Goal: Task Accomplishment & Management: Use online tool/utility

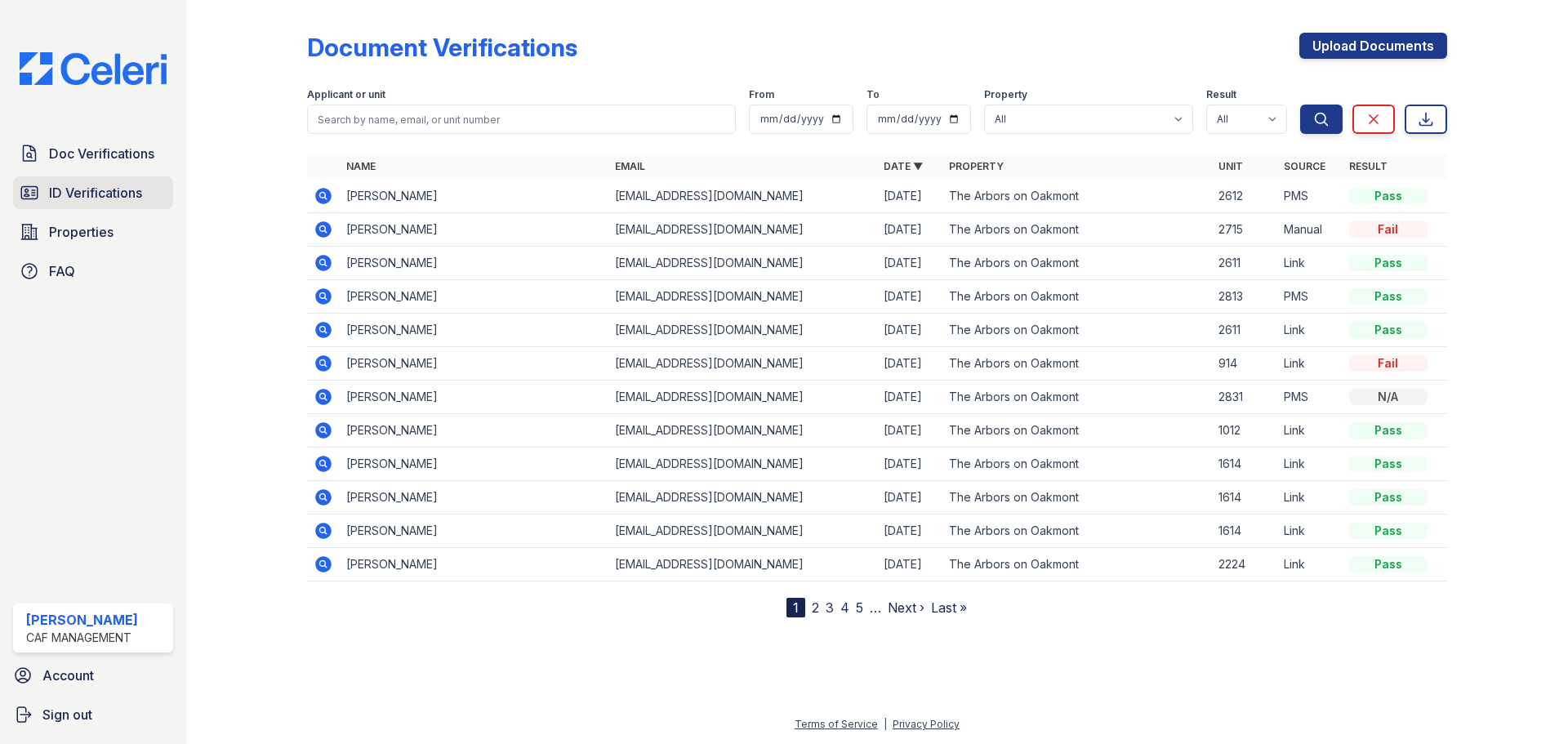
click at [95, 191] on span "ID Verifications" at bounding box center [95, 193] width 93 height 20
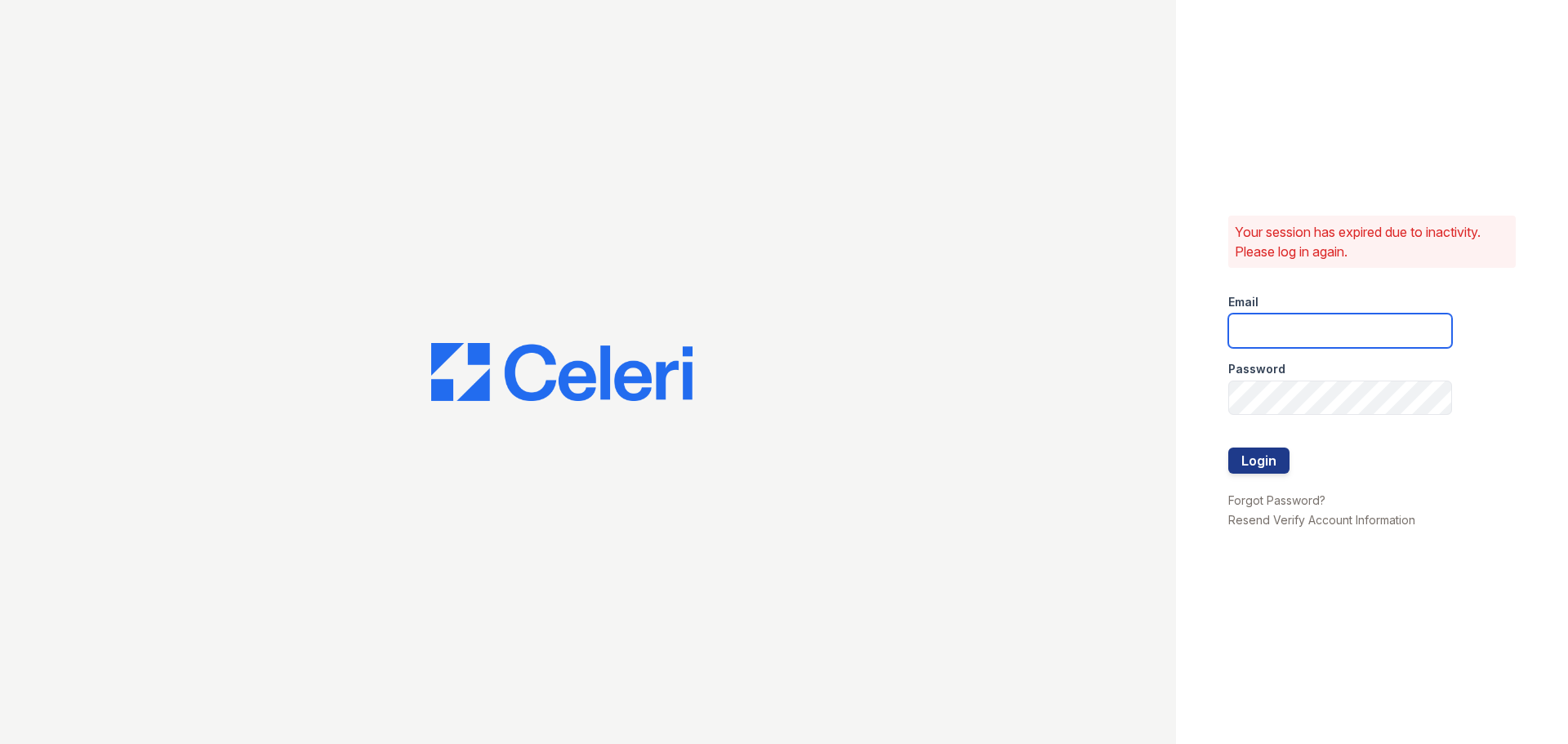
type input "arbors2@cafmanagement.com"
click at [1251, 468] on button "Login" at bounding box center [1258, 460] width 61 height 26
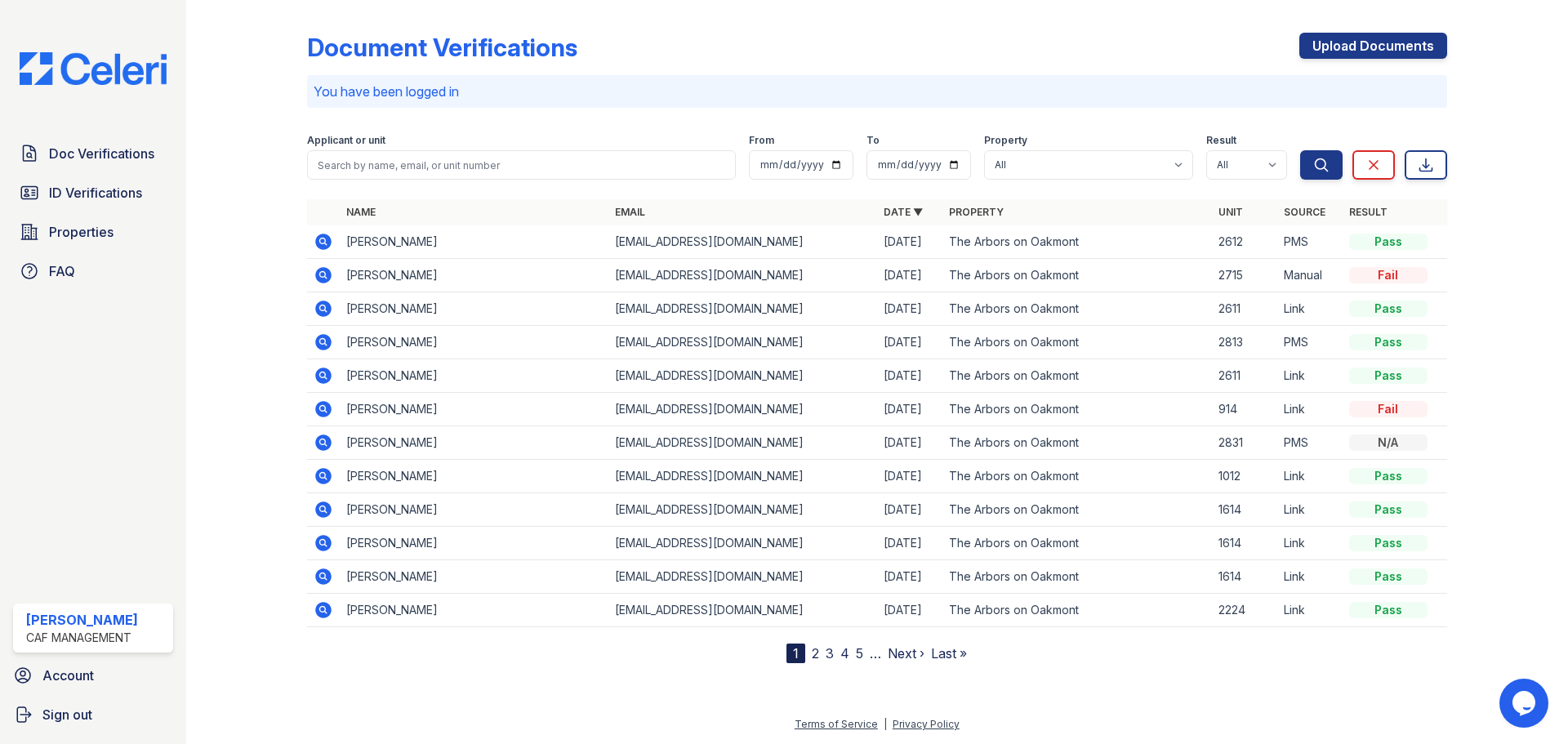
click at [362, 243] on td "[PERSON_NAME]" at bounding box center [473, 242] width 268 height 34
click at [324, 244] on icon at bounding box center [324, 242] width 20 height 20
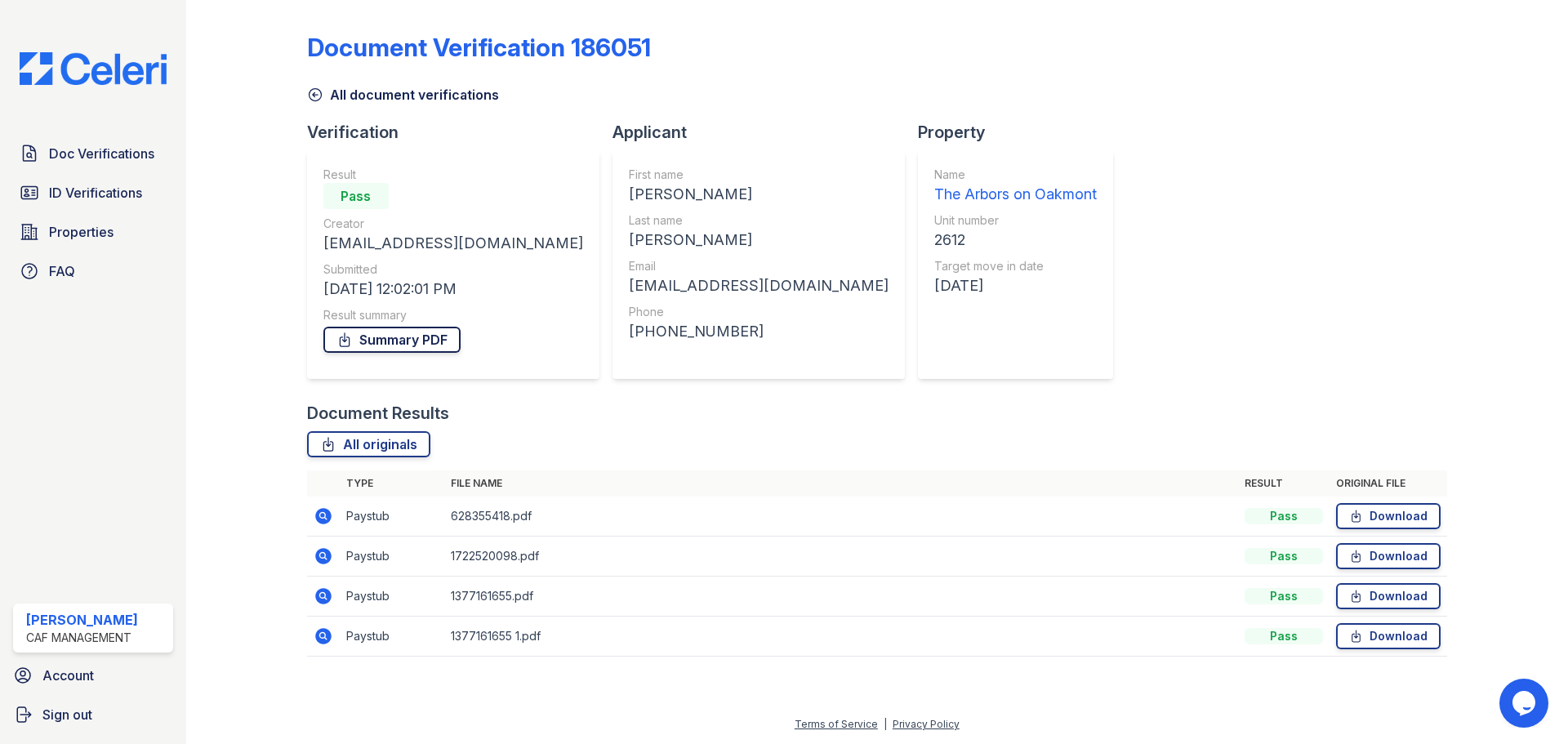
click at [384, 338] on link "Summary PDF" at bounding box center [392, 339] width 137 height 26
click at [116, 153] on span "Doc Verifications" at bounding box center [102, 154] width 106 height 20
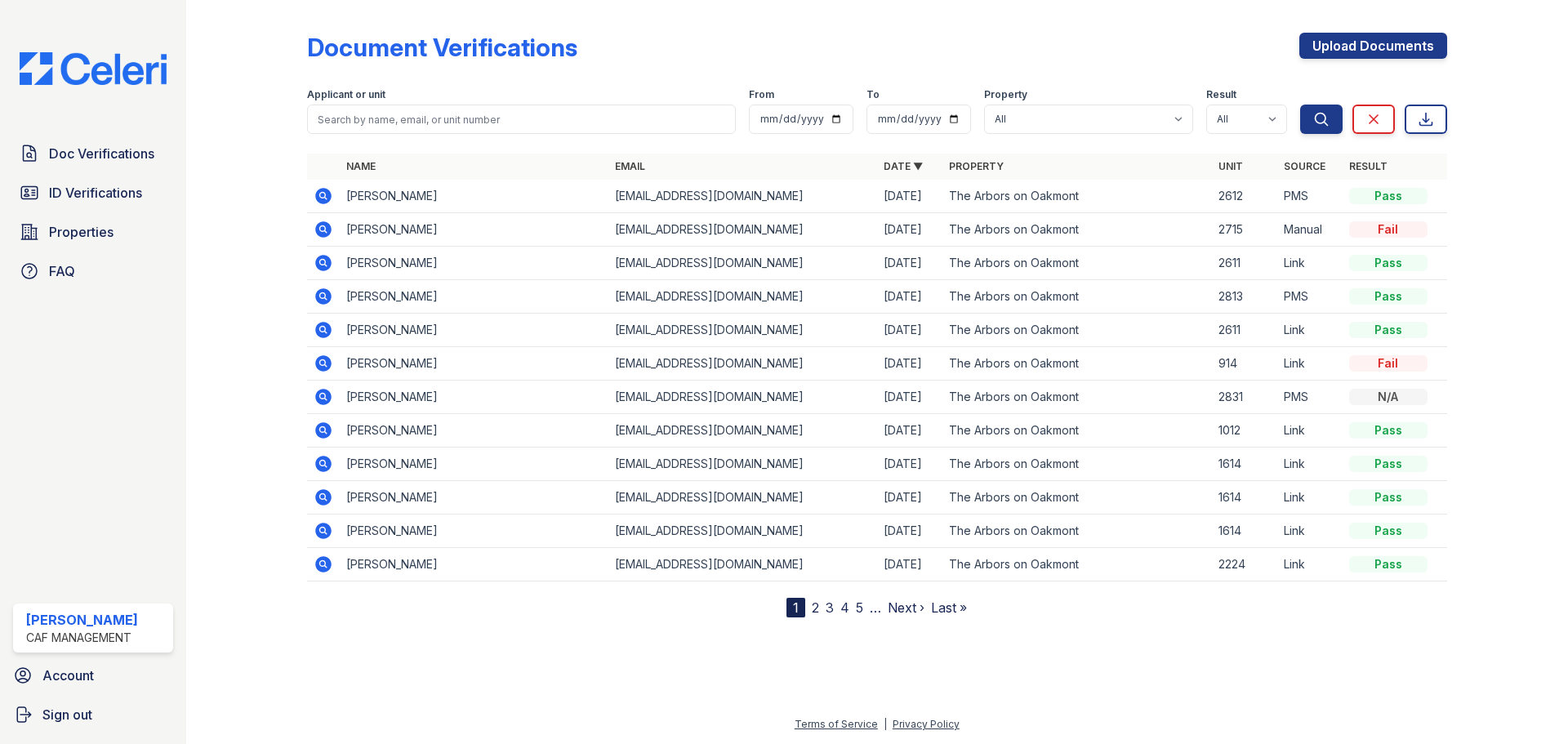
click at [321, 196] on icon at bounding box center [324, 196] width 20 height 20
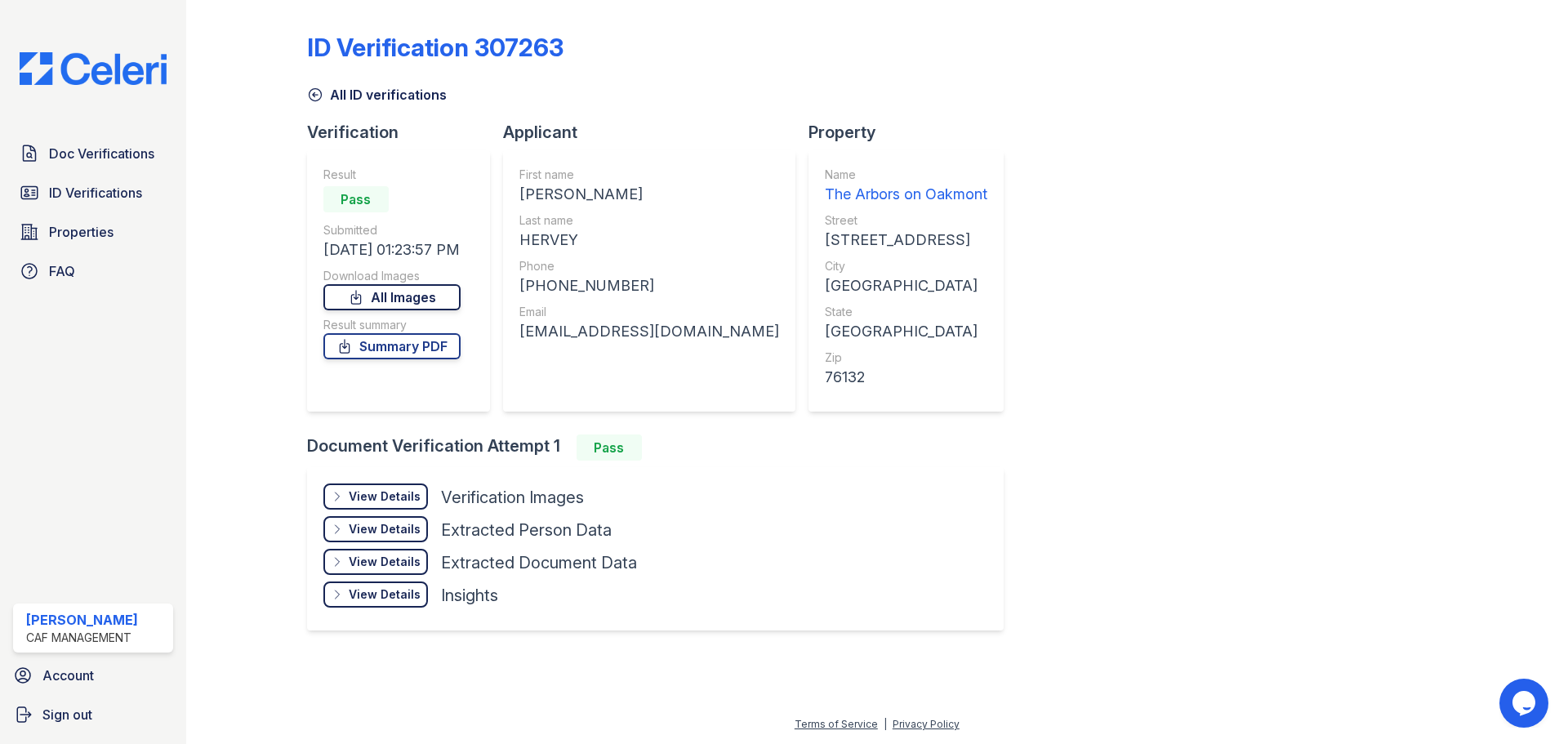
click at [400, 297] on link "All Images" at bounding box center [392, 297] width 137 height 26
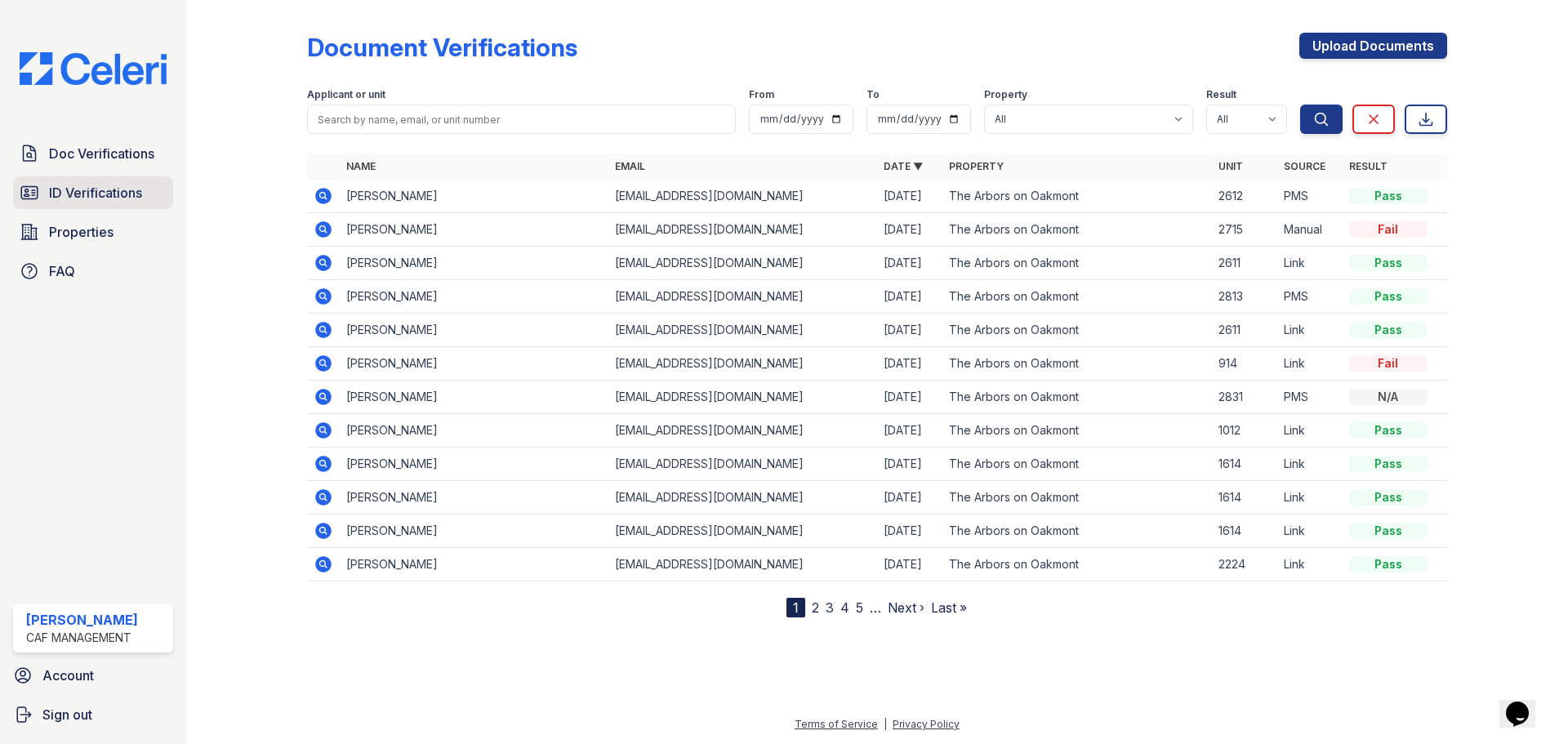
click at [92, 187] on span "ID Verifications" at bounding box center [95, 193] width 93 height 20
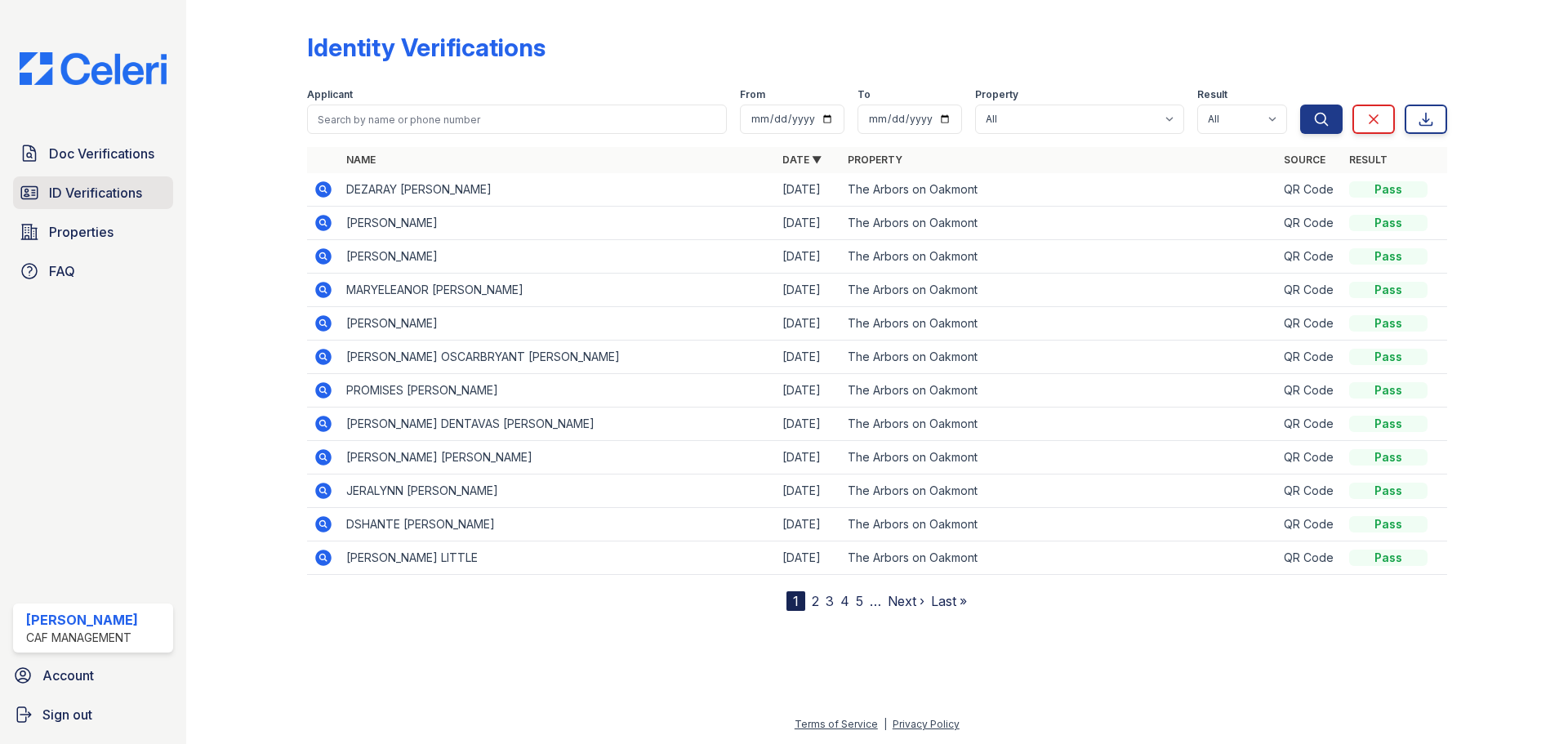
click at [75, 191] on span "ID Verifications" at bounding box center [95, 193] width 93 height 20
click at [810, 603] on nav "1 2 3 4 5 … Next › Last »" at bounding box center [877, 601] width 180 height 20
click at [819, 601] on nav "1 2 3 4 5 … Next › Last »" at bounding box center [877, 601] width 180 height 20
click at [815, 602] on link "2" at bounding box center [815, 601] width 7 height 16
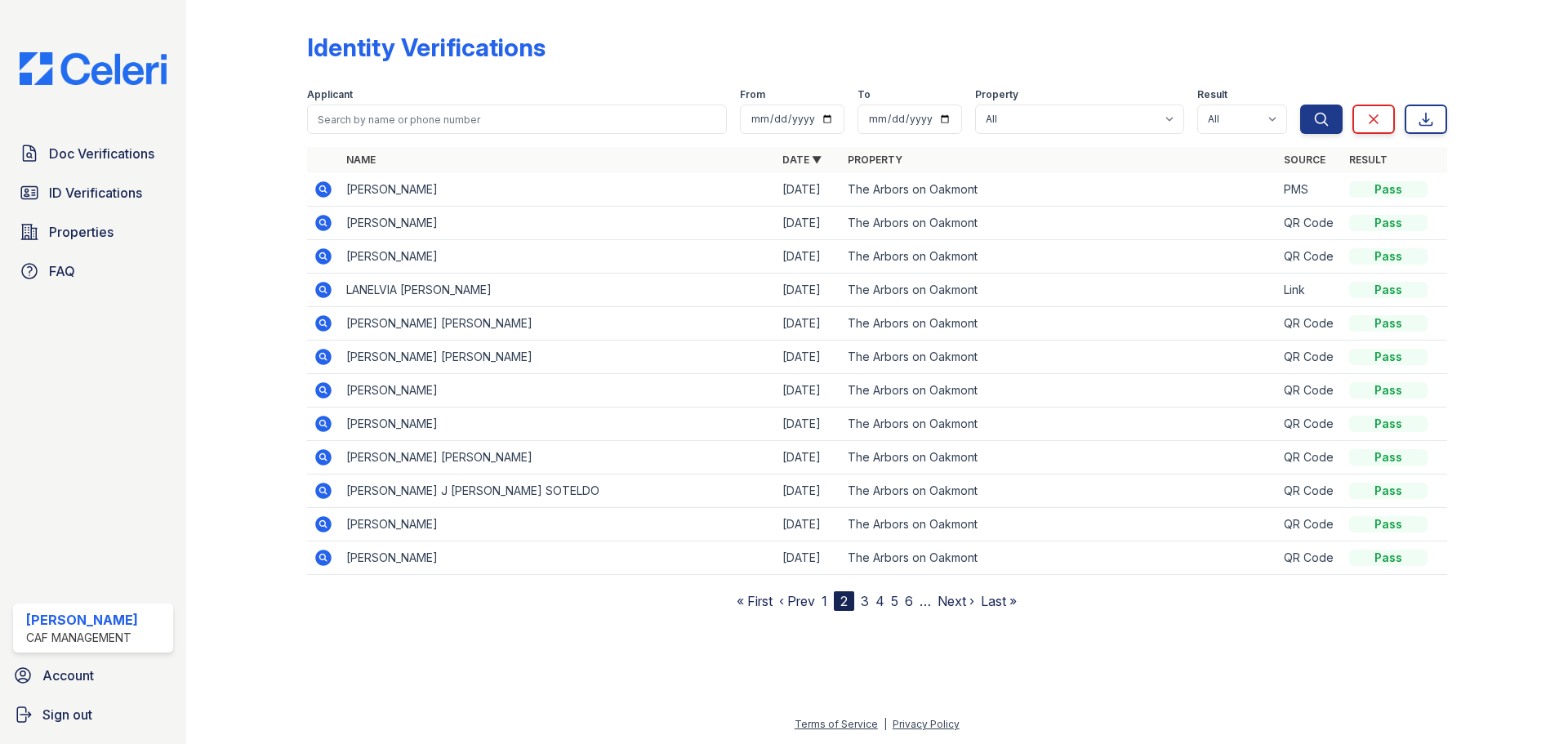
click at [323, 323] on icon at bounding box center [322, 322] width 4 height 4
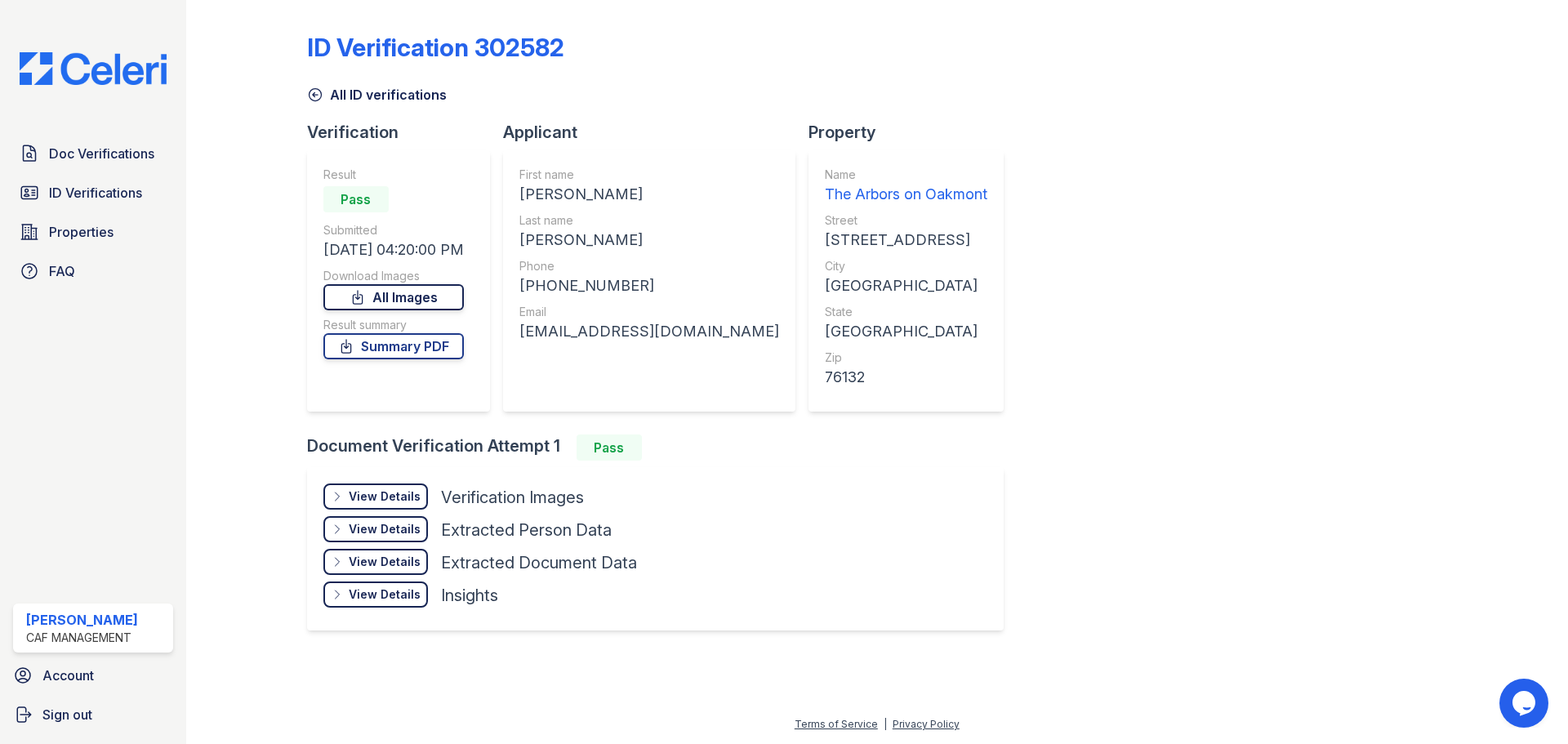
click at [421, 292] on link "All Images" at bounding box center [394, 297] width 140 height 26
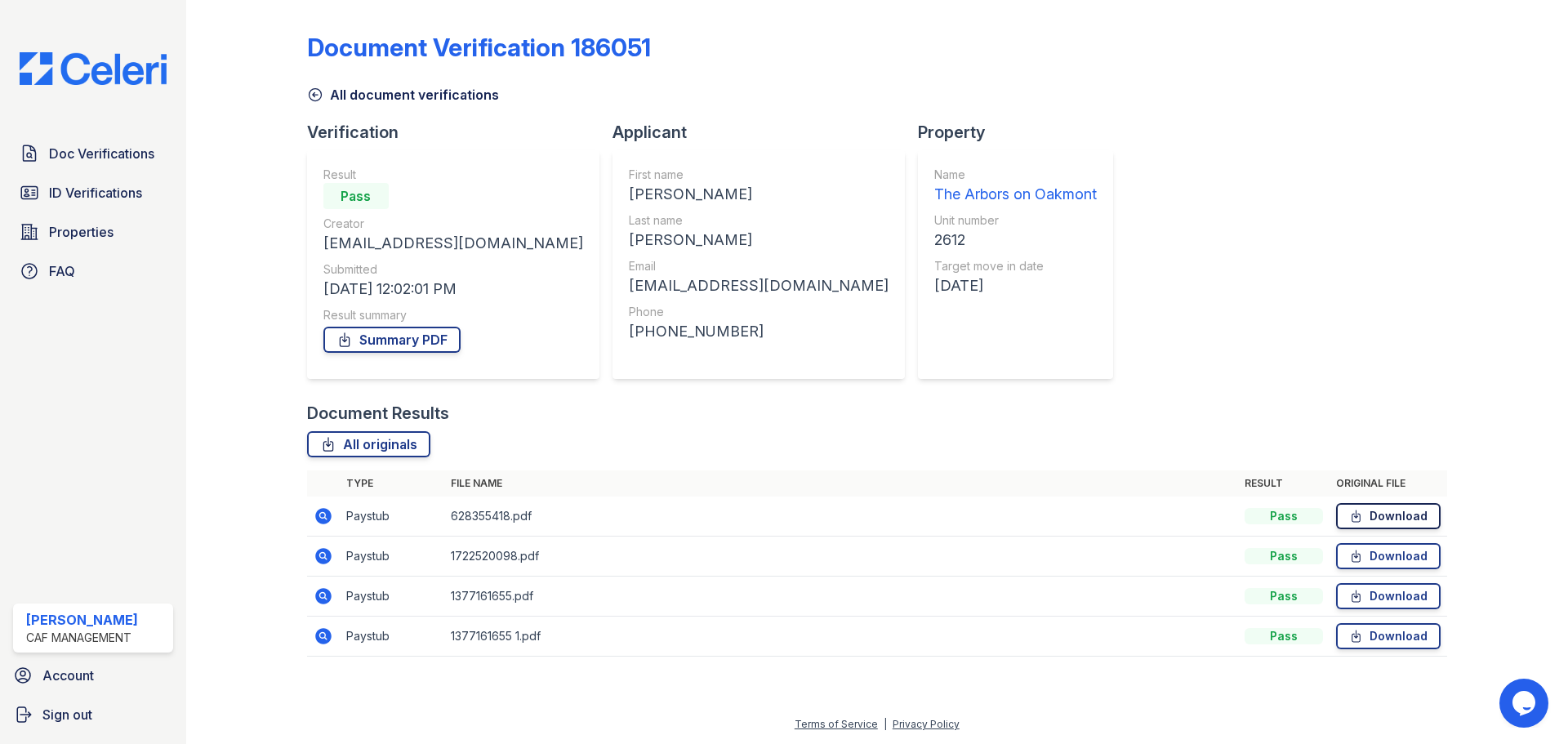
click at [1377, 525] on link "Download" at bounding box center [1388, 516] width 105 height 26
